Goal: Information Seeking & Learning: Learn about a topic

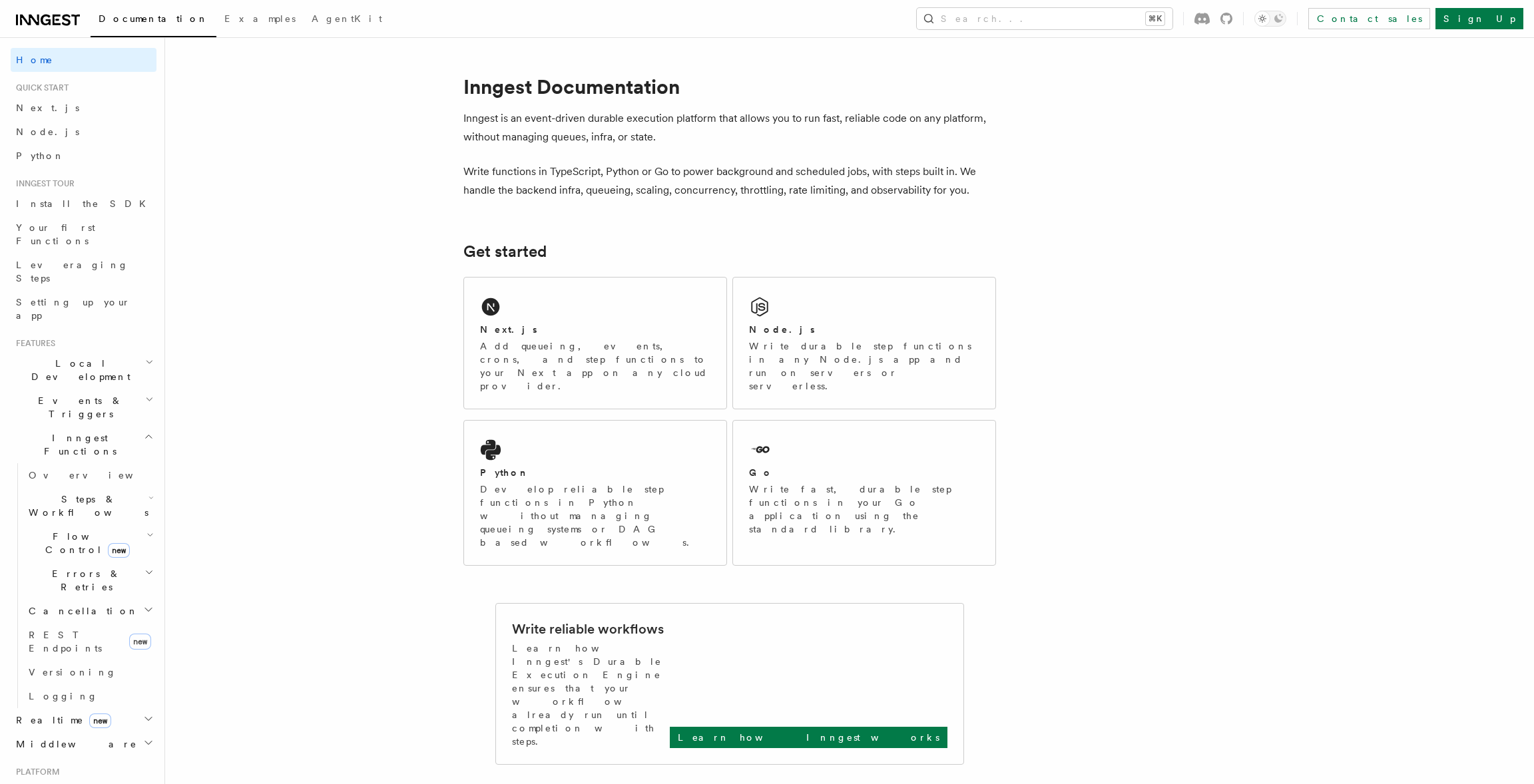
click at [68, 431] on span "Inngest Functions" at bounding box center [77, 444] width 134 height 27
click at [36, 468] on span "Realtime new" at bounding box center [60, 475] width 100 height 14
click at [48, 487] on link "Overview" at bounding box center [90, 499] width 134 height 24
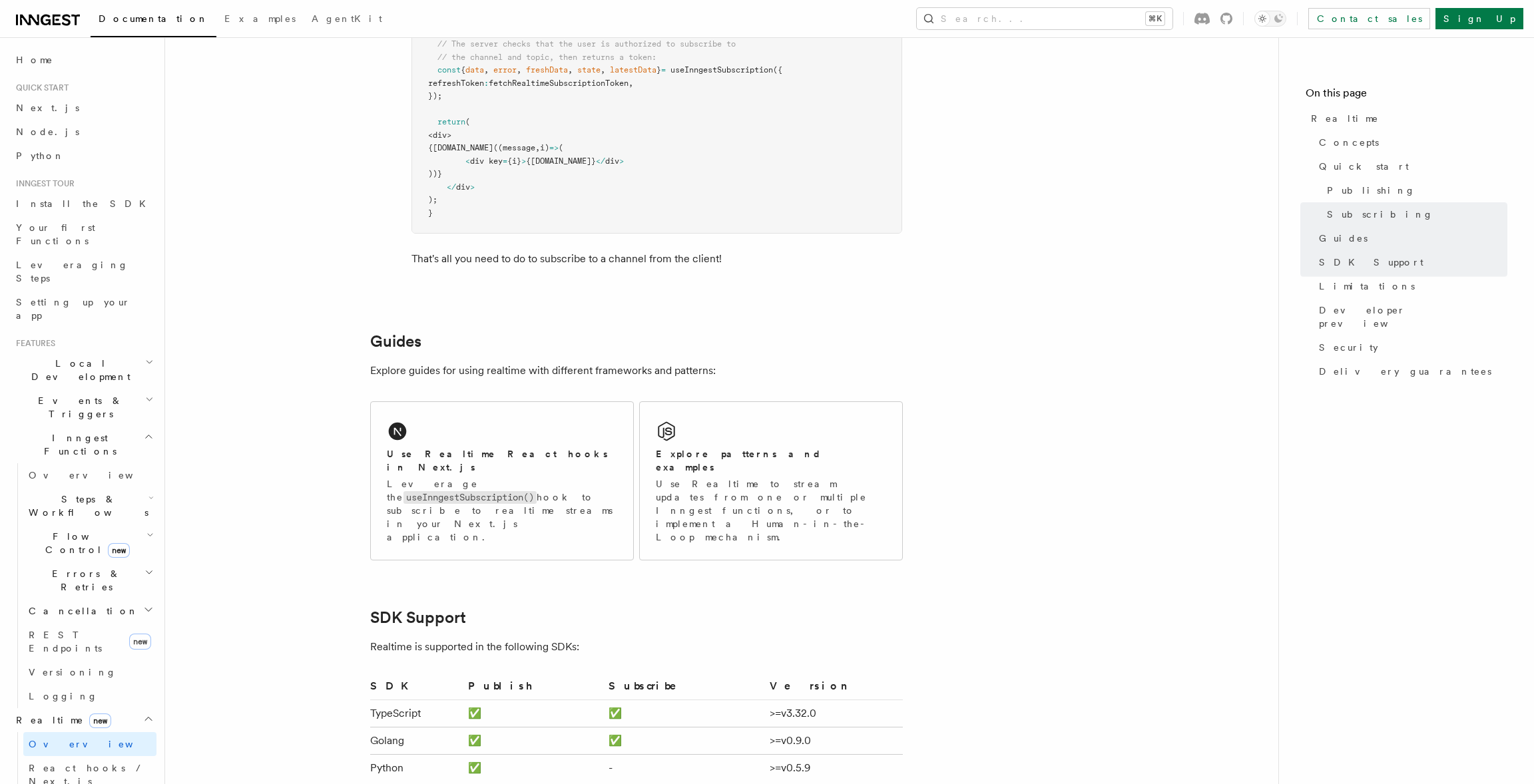
scroll to position [2596, 0]
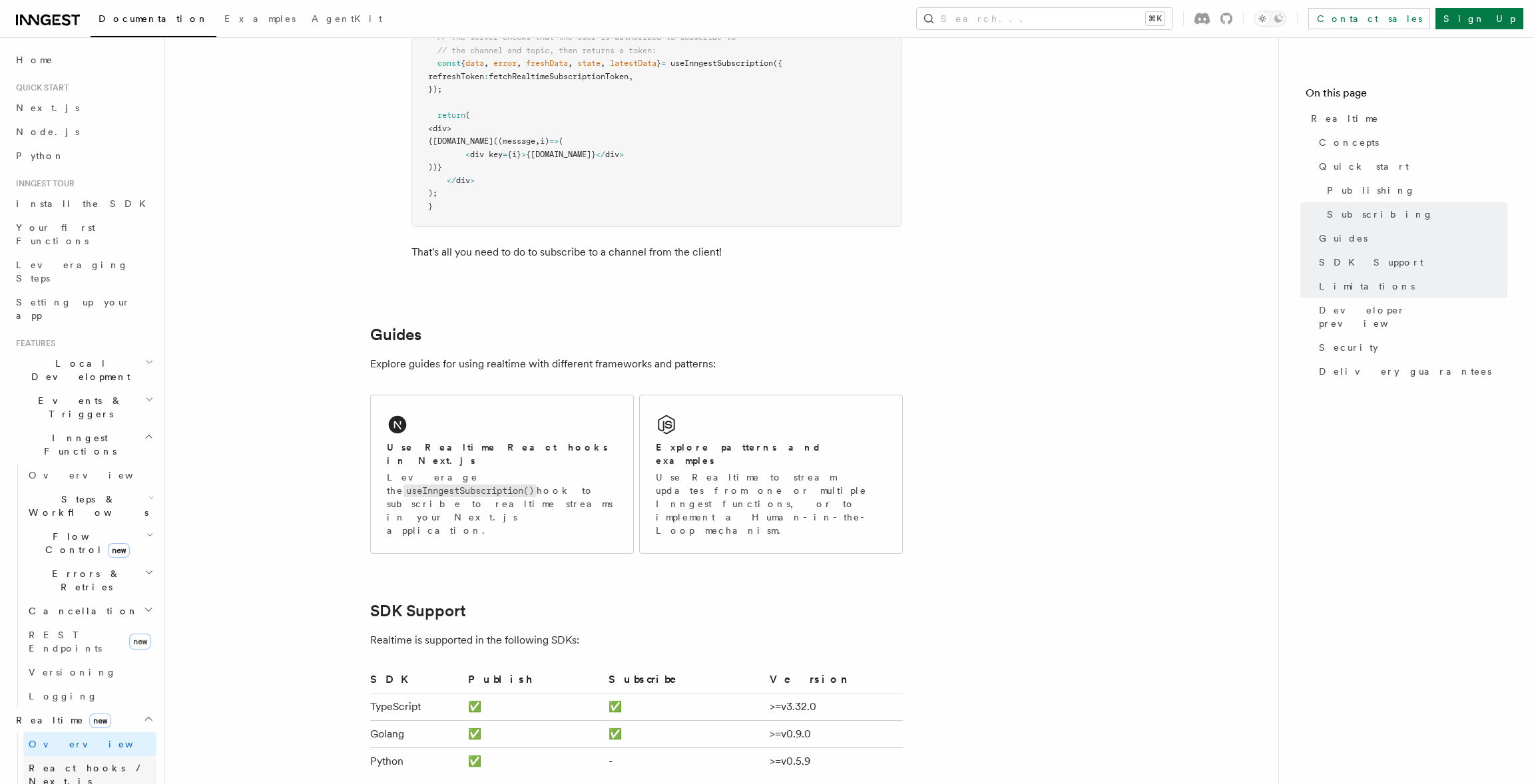
click at [55, 763] on span "React hooks / Next.js" at bounding box center [87, 775] width 118 height 24
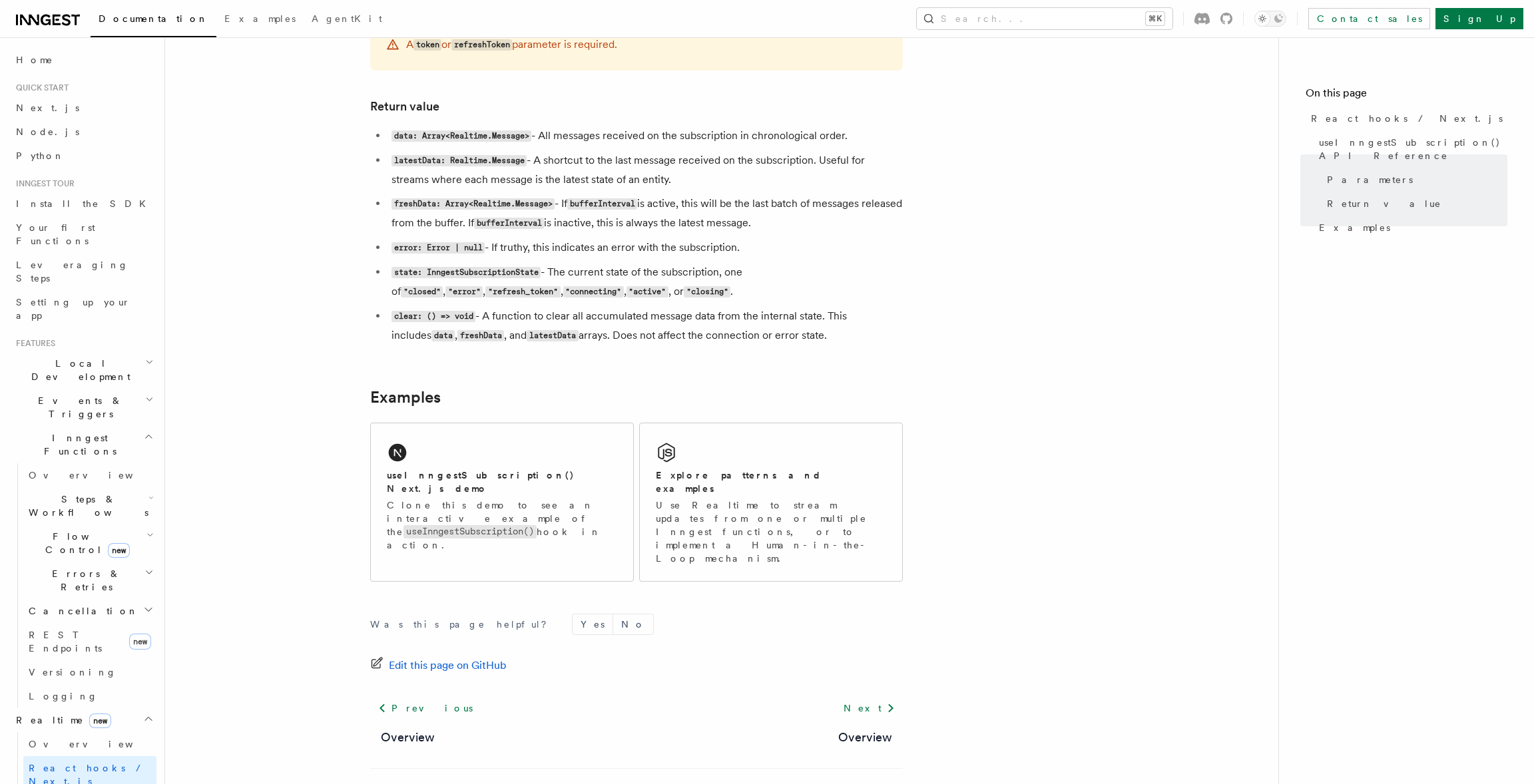
scroll to position [1079, 0]
click at [831, 499] on p "Use Realtime to stream updates from one or multiple Inngest functions, or to im…" at bounding box center [770, 532] width 230 height 67
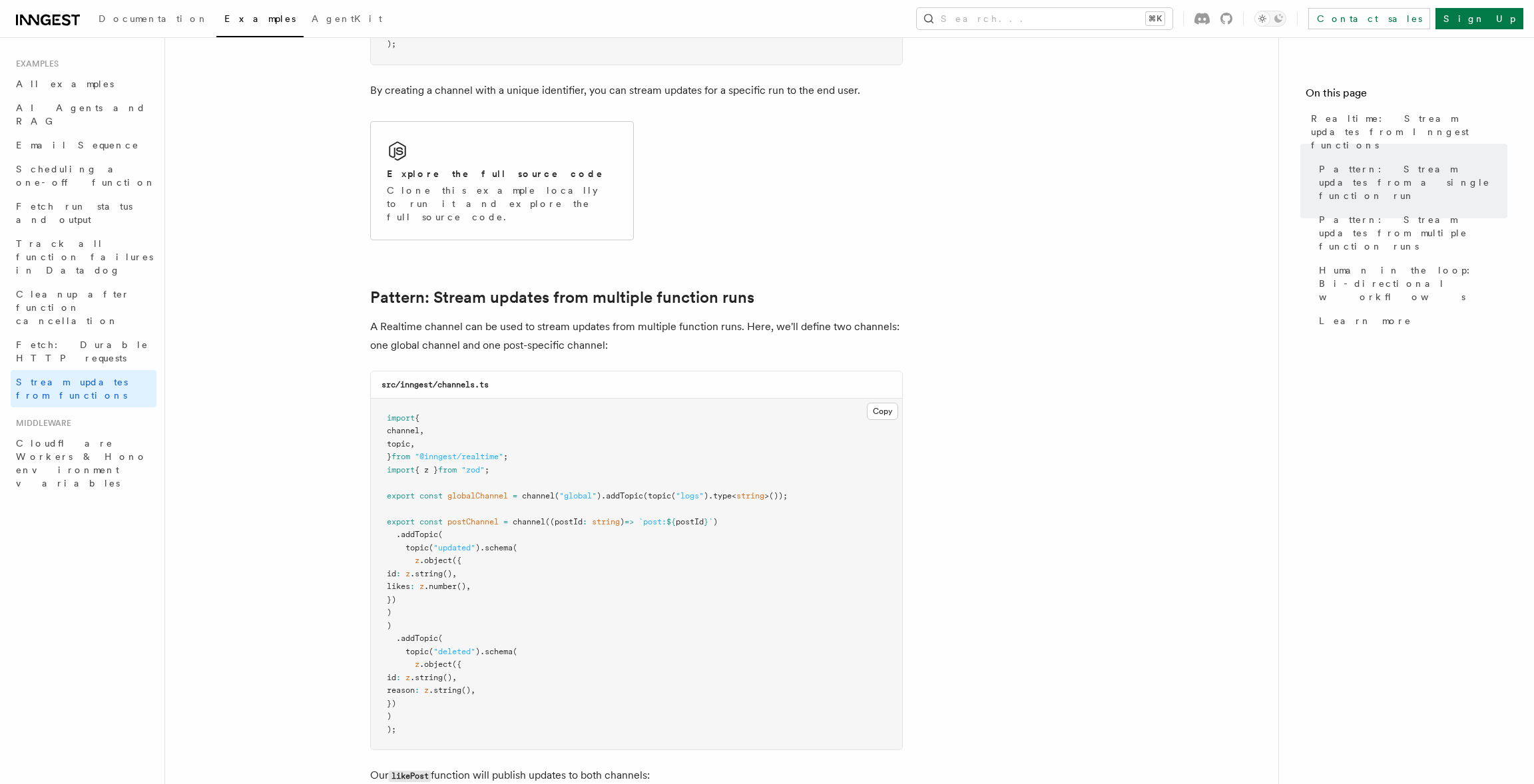
scroll to position [1216, 0]
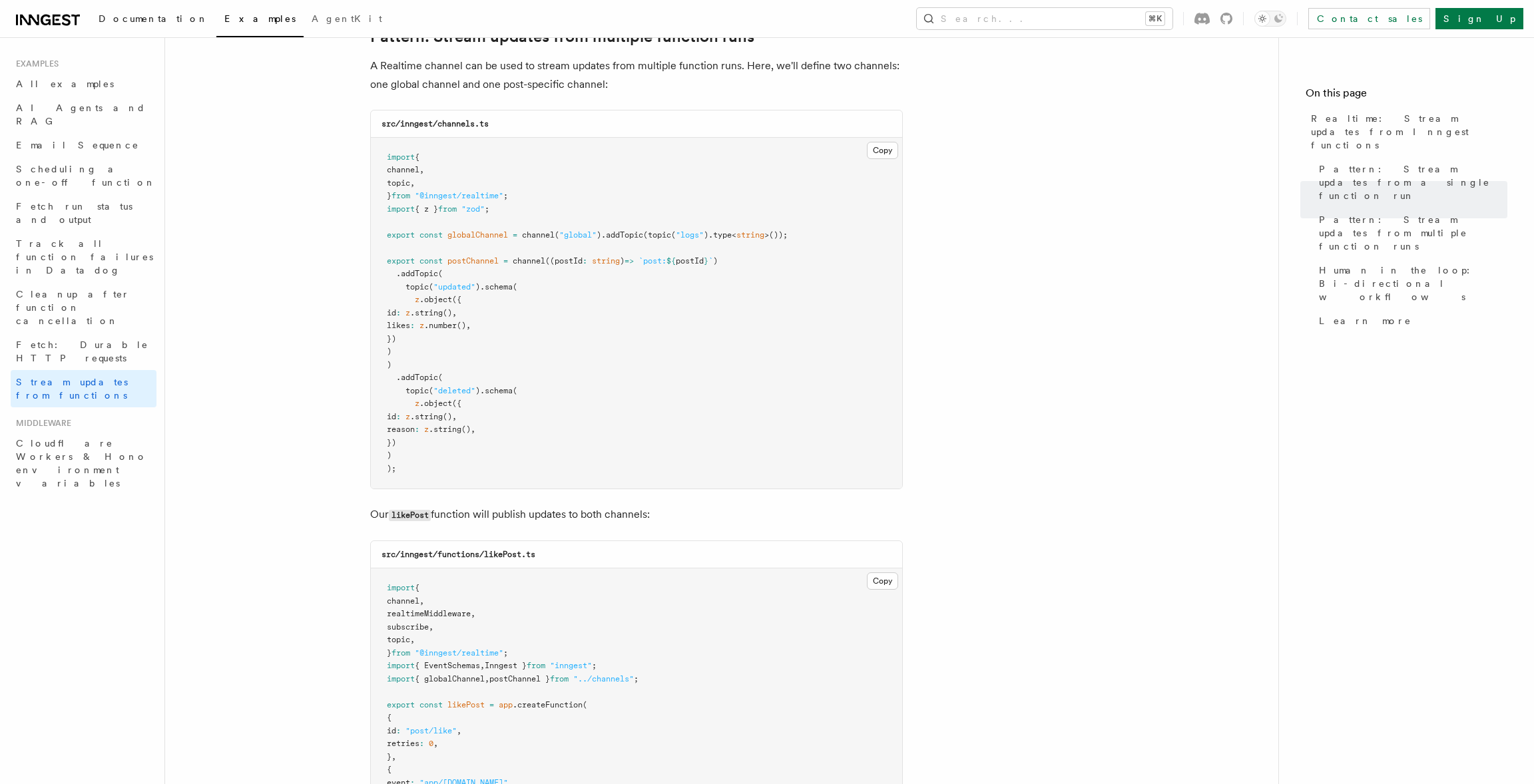
click at [124, 15] on span "Documentation" at bounding box center [153, 19] width 110 height 10
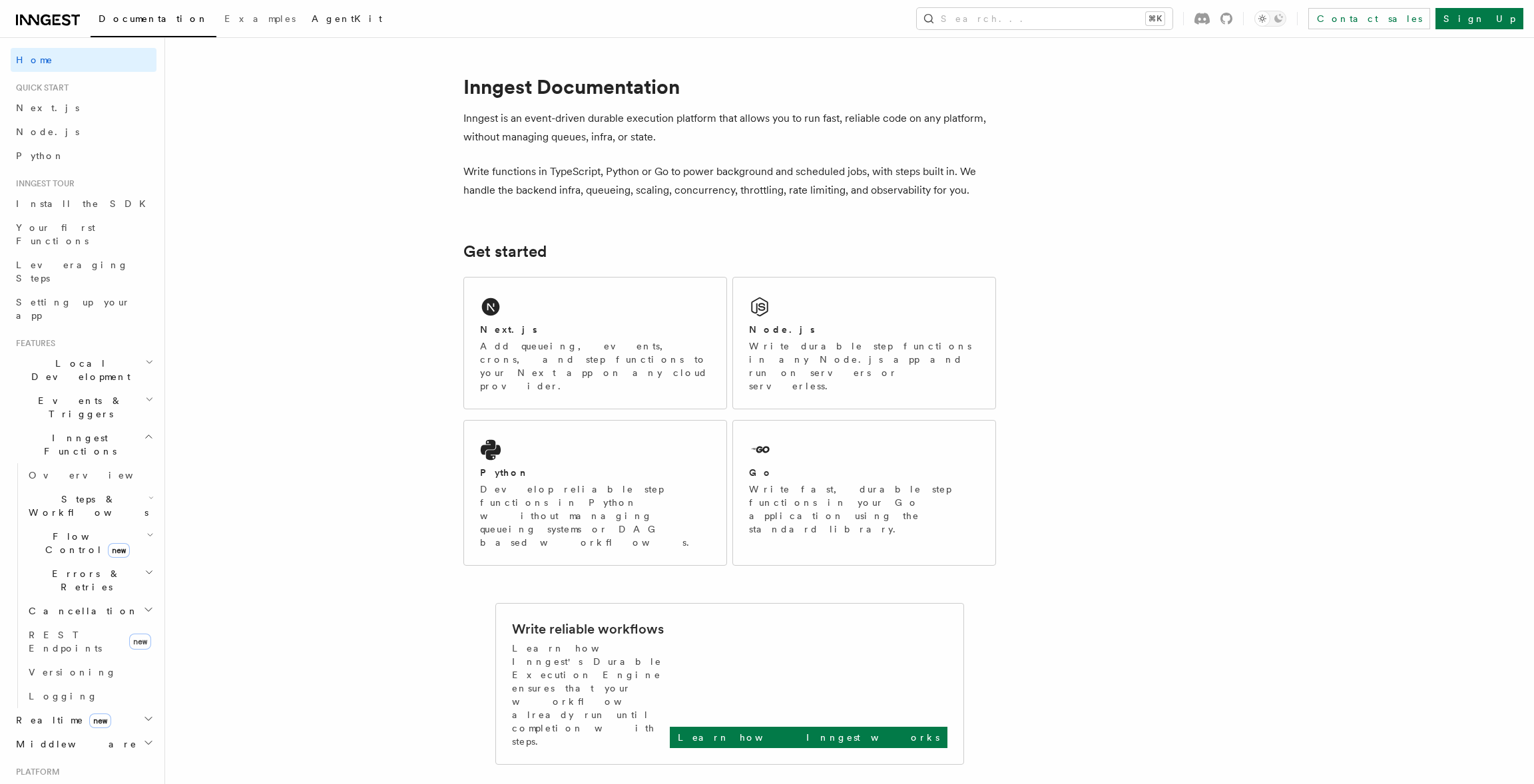
click at [312, 20] on span "AgentKit" at bounding box center [347, 19] width 70 height 10
click at [37, 431] on span "Inngest Functions" at bounding box center [77, 444] width 134 height 27
click at [48, 394] on span "Events & Triggers" at bounding box center [77, 407] width 134 height 27
click at [62, 621] on span "Background jobs" at bounding box center [75, 633] width 94 height 24
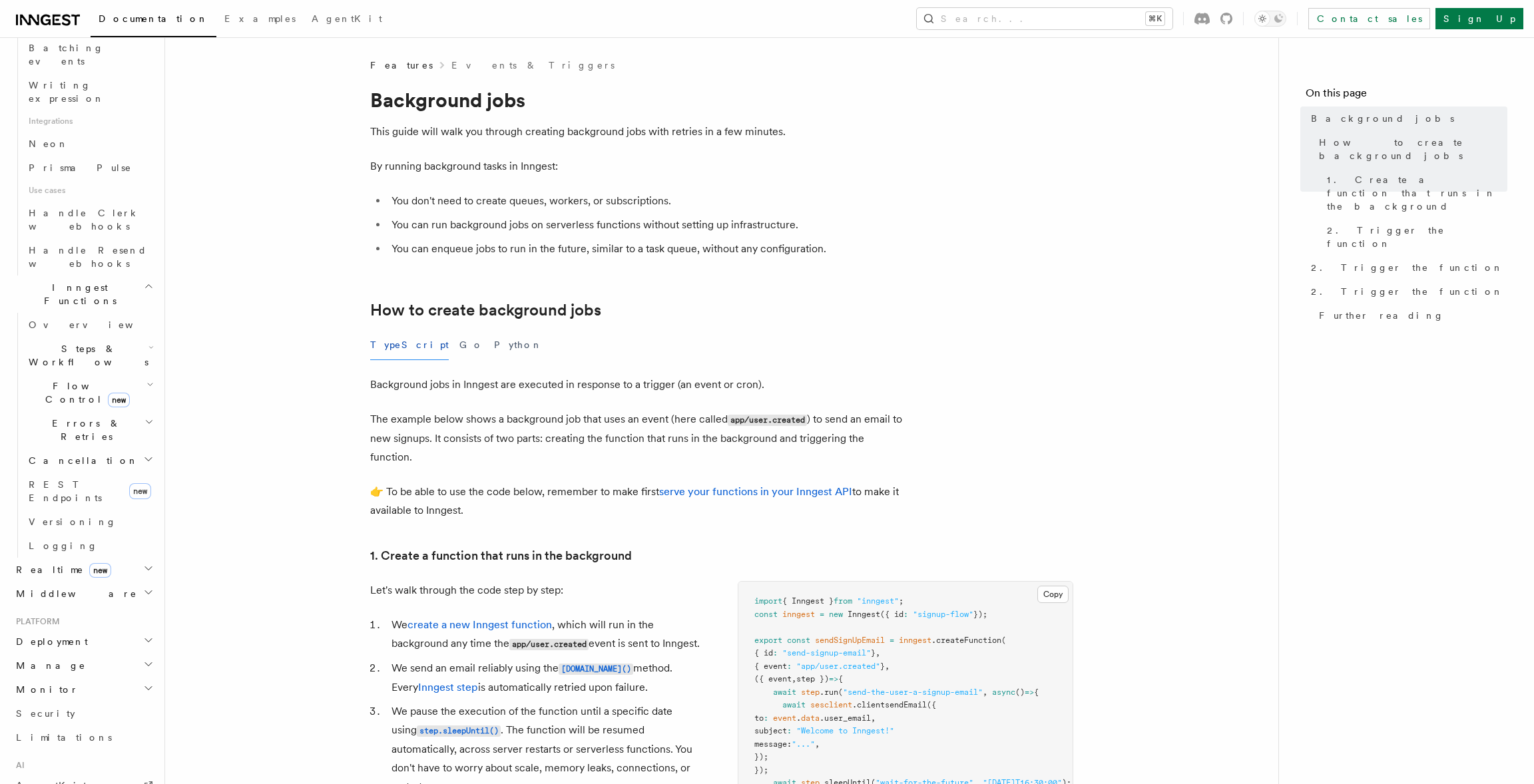
scroll to position [800, 0]
click at [44, 630] on span "Realtime new" at bounding box center [60, 637] width 100 height 14
click at [42, 655] on span "Overview" at bounding box center [97, 660] width 137 height 10
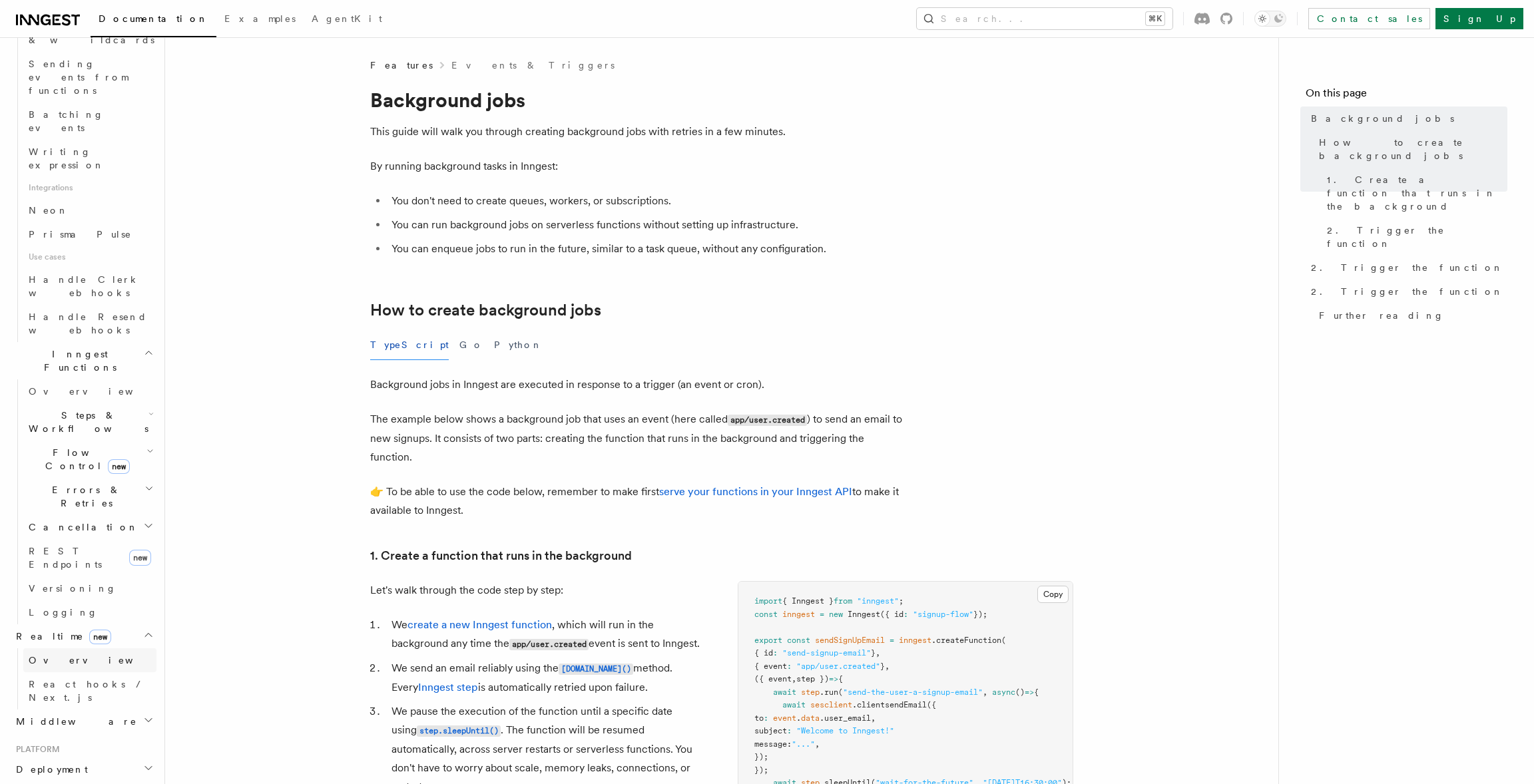
scroll to position [355, 0]
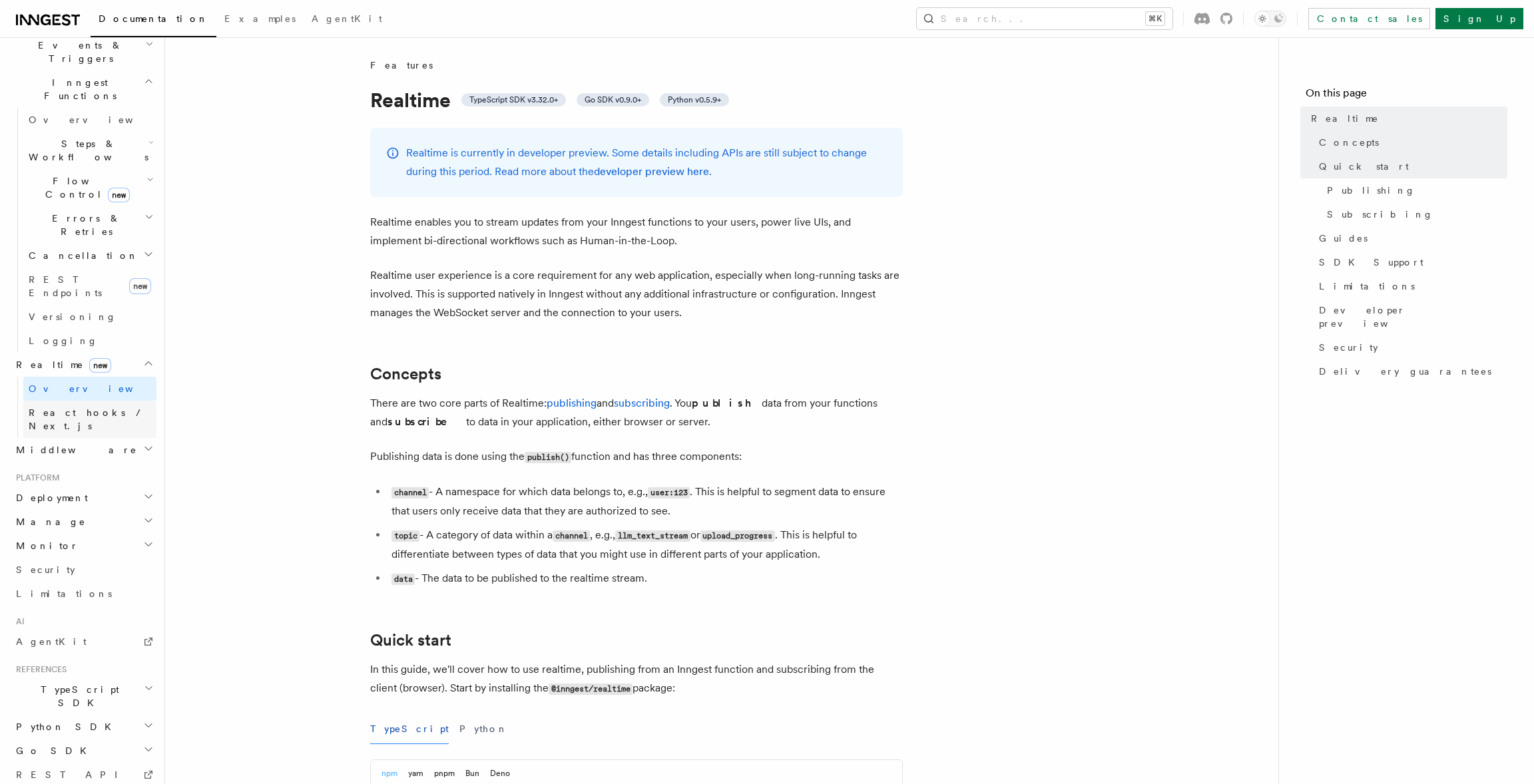
click at [54, 407] on span "React hooks / Next.js" at bounding box center [87, 419] width 118 height 24
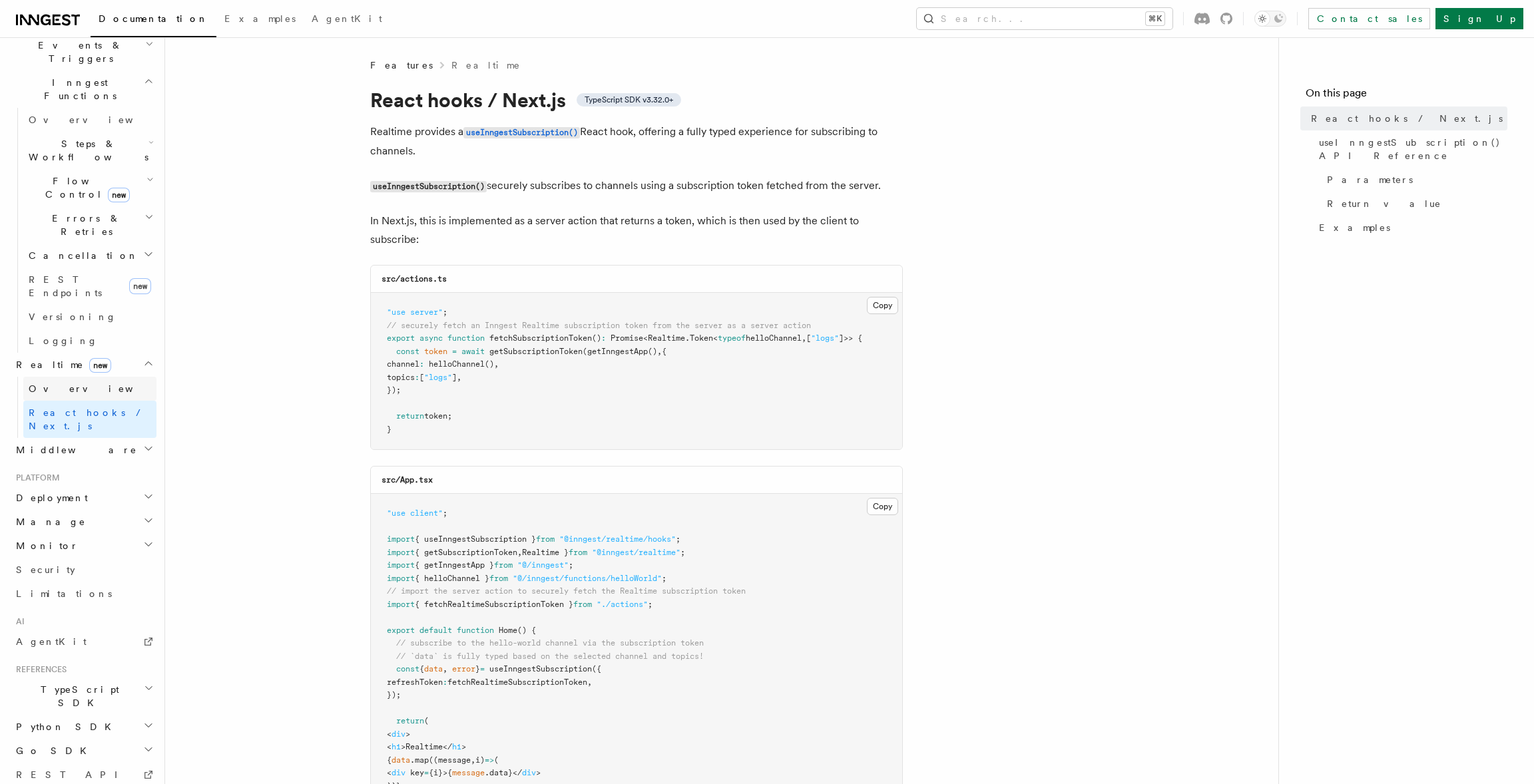
click at [58, 383] on span "Overview" at bounding box center [97, 389] width 137 height 10
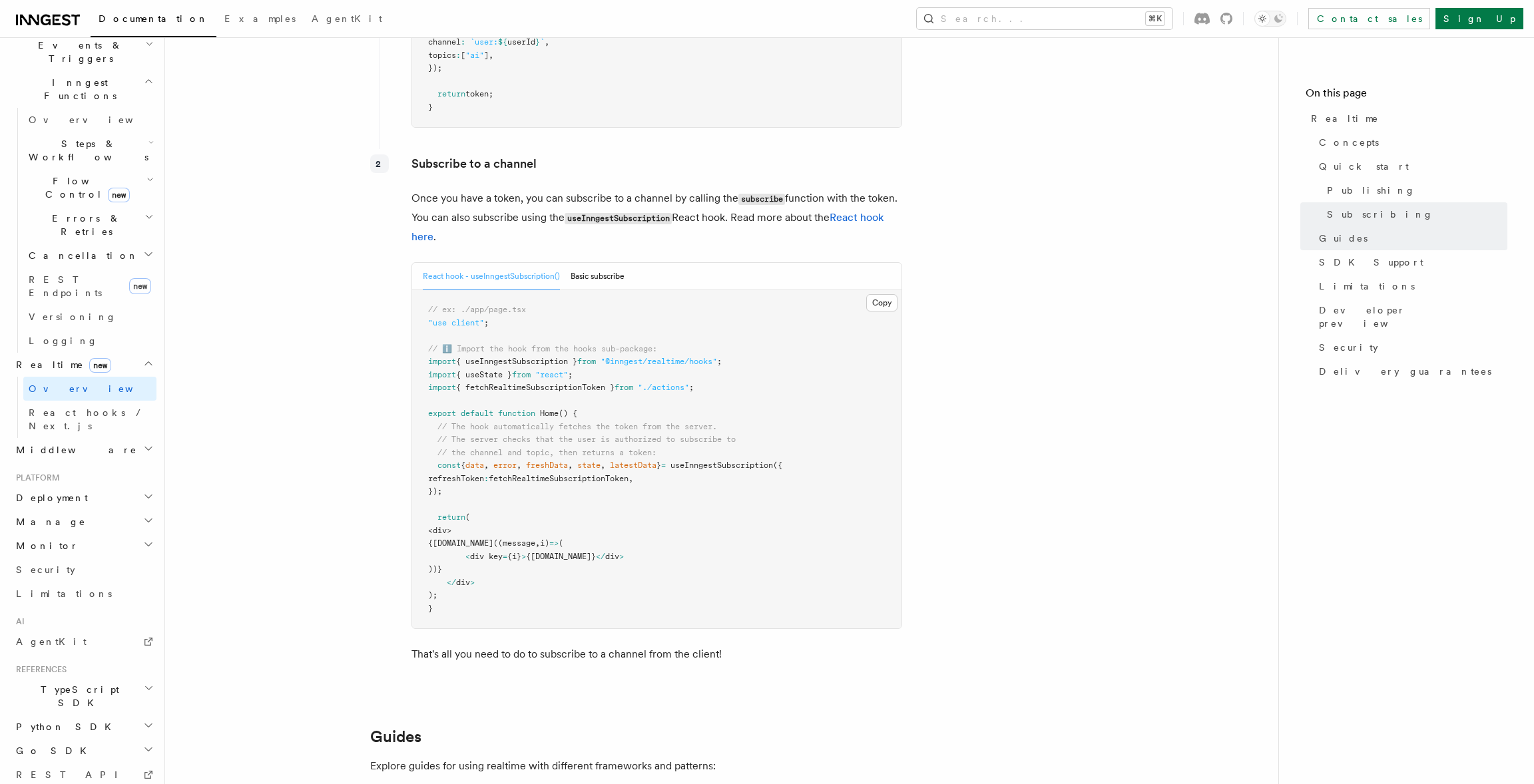
scroll to position [2190, 0]
click at [56, 443] on span "Middleware" at bounding box center [74, 450] width 127 height 14
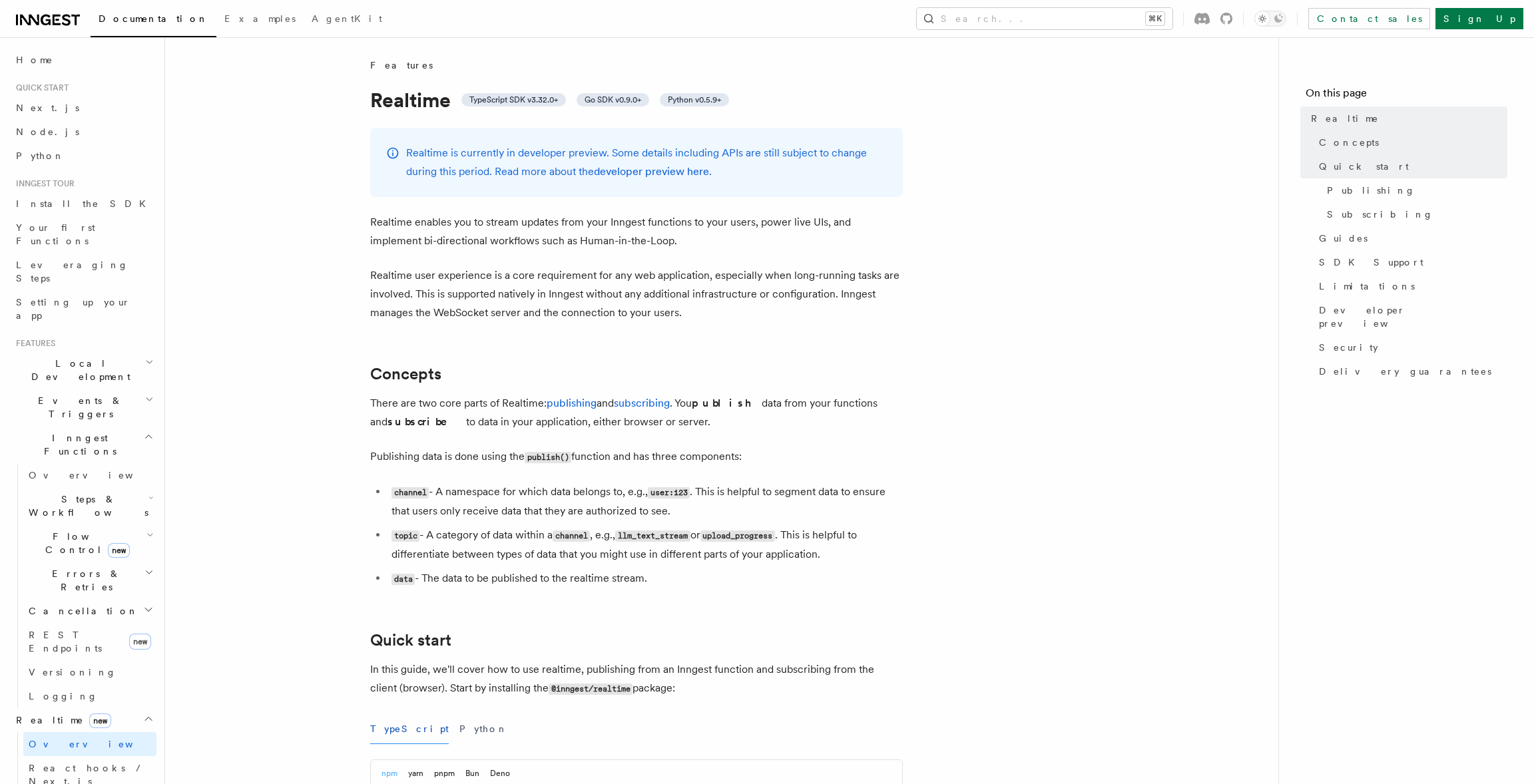
scroll to position [0, 0]
click at [58, 10] on link at bounding box center [48, 19] width 64 height 19
